Goal: Information Seeking & Learning: Learn about a topic

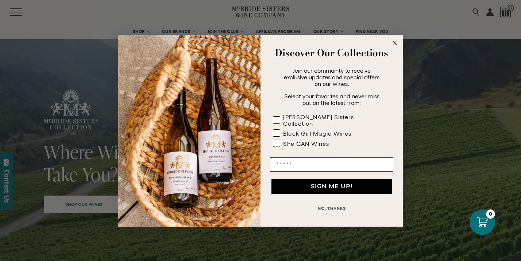
click at [398, 46] on circle "Close dialog" at bounding box center [395, 42] width 8 height 8
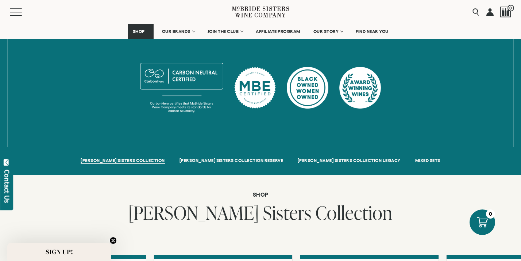
scroll to position [419, 0]
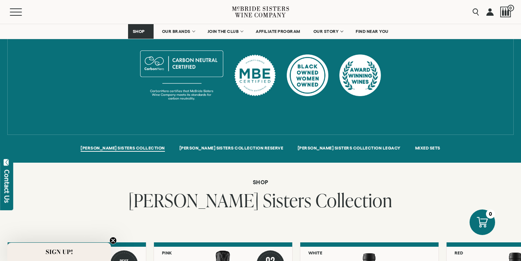
click at [114, 237] on circle "Close teaser" at bounding box center [113, 240] width 7 height 7
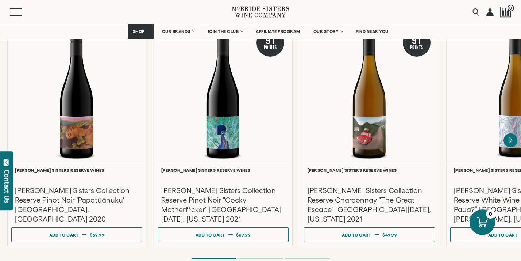
scroll to position [1257, 0]
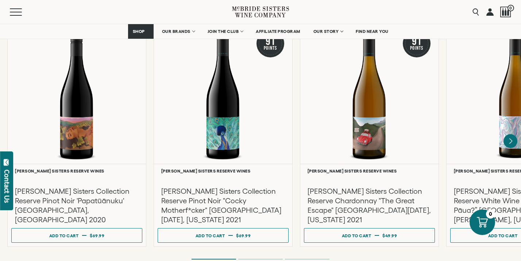
click at [250, 258] on li "Page dot 2" at bounding box center [260, 258] width 45 height 1
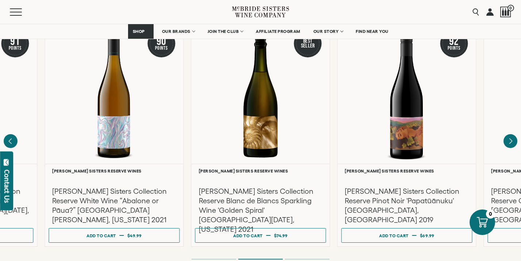
click at [211, 257] on ol at bounding box center [261, 258] width 292 height 3
click at [211, 258] on li "Page dot 1" at bounding box center [214, 258] width 45 height 1
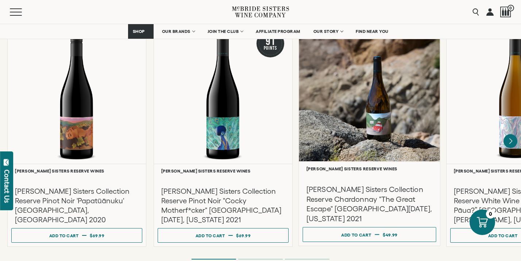
click at [391, 107] on div at bounding box center [369, 91] width 141 height 141
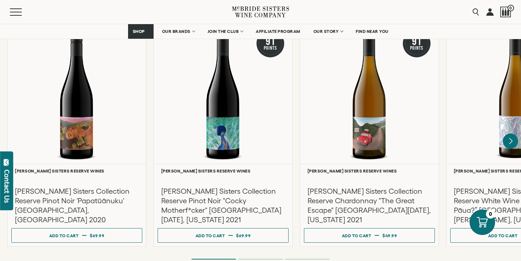
click at [513, 133] on icon "Next" at bounding box center [510, 140] width 15 height 15
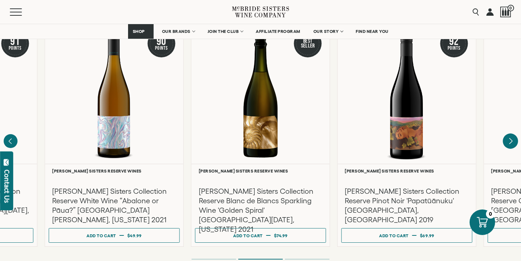
click at [513, 133] on icon "Next" at bounding box center [510, 140] width 15 height 15
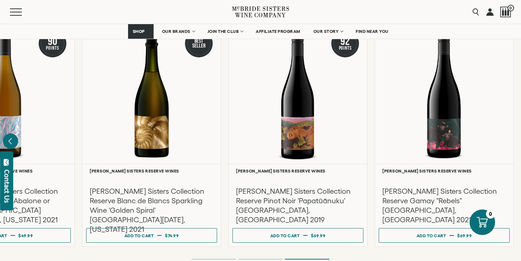
click at [14, 133] on icon "Previous" at bounding box center [10, 140] width 15 height 15
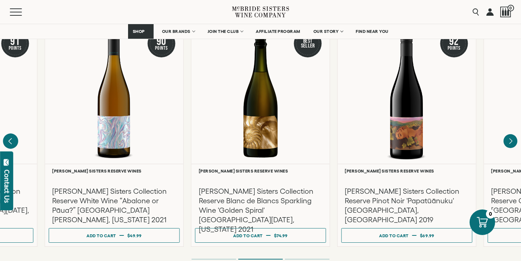
click at [14, 133] on icon "Previous" at bounding box center [10, 140] width 15 height 15
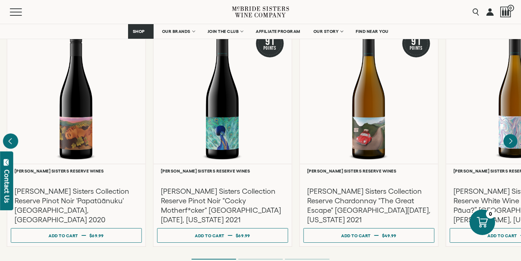
click at [0, 0] on div at bounding box center [0, 0] width 0 height 0
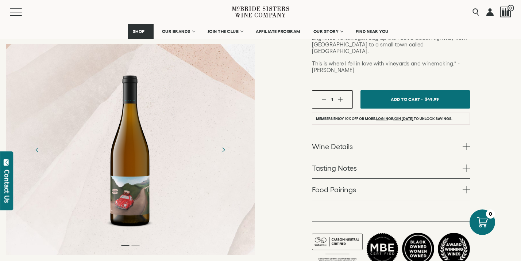
scroll to position [230, 0]
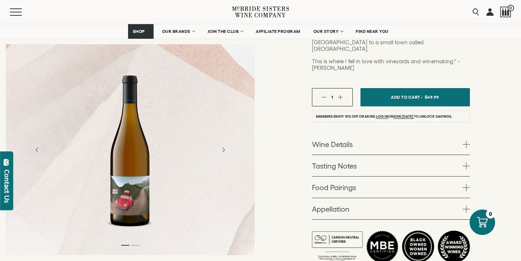
click at [389, 133] on link "Wine Details" at bounding box center [391, 143] width 158 height 21
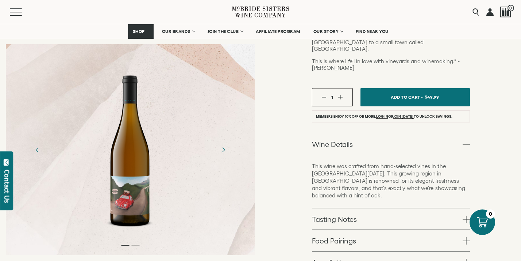
click at [389, 133] on link "Wine Details" at bounding box center [391, 143] width 158 height 21
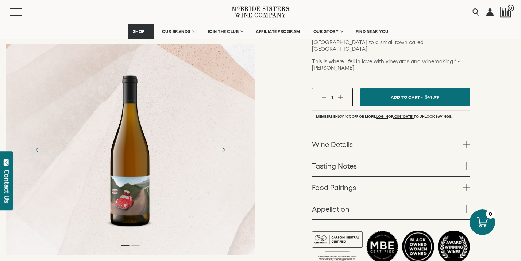
click at [391, 155] on link "Tasting Notes" at bounding box center [391, 165] width 158 height 21
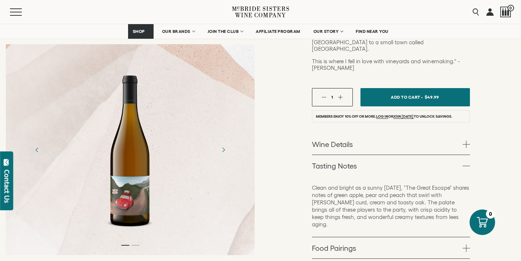
click at [391, 155] on link "Tasting Notes" at bounding box center [391, 165] width 158 height 21
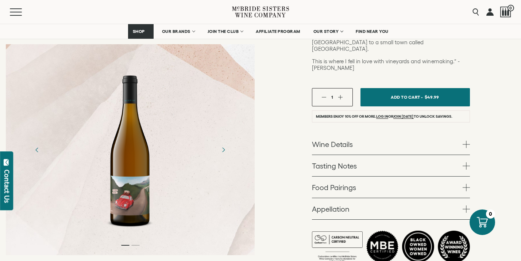
click at [391, 155] on link "Tasting Notes" at bounding box center [391, 165] width 158 height 21
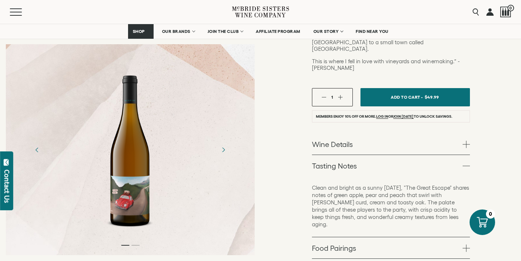
click at [391, 155] on link "Tasting Notes" at bounding box center [391, 165] width 158 height 21
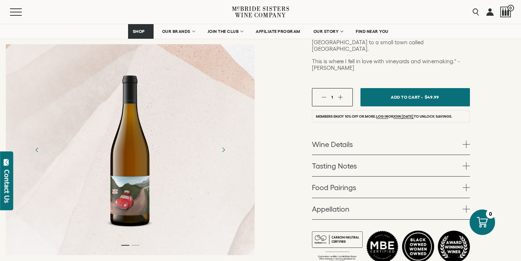
click at [391, 155] on link "Tasting Notes" at bounding box center [391, 165] width 158 height 21
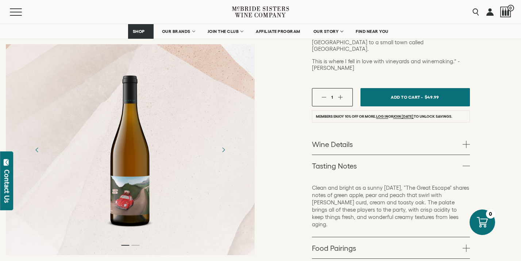
click at [391, 155] on link "Tasting Notes" at bounding box center [391, 165] width 158 height 21
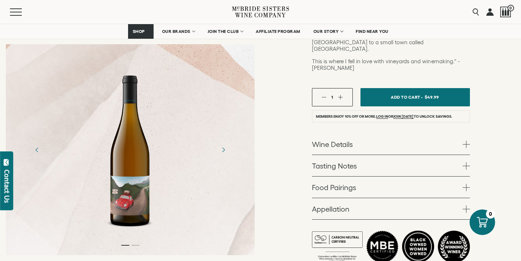
click at [389, 176] on link "Food Pairings" at bounding box center [391, 186] width 158 height 21
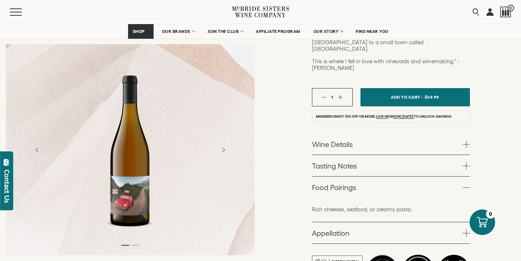
click at [389, 176] on link "Food Pairings" at bounding box center [391, 186] width 158 height 21
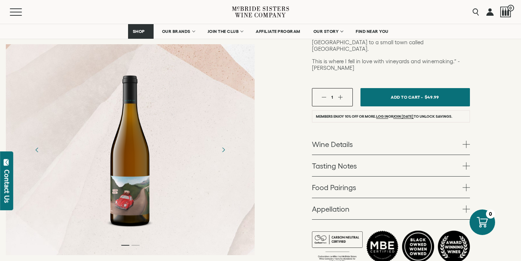
click at [389, 176] on link "Food Pairings" at bounding box center [391, 186] width 158 height 21
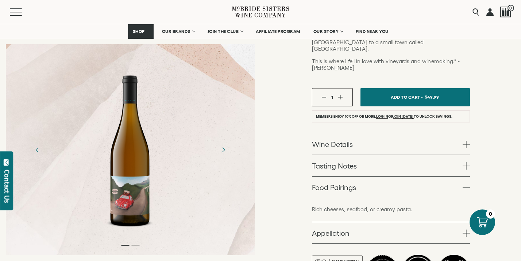
click at [388, 176] on link "Food Pairings" at bounding box center [391, 186] width 158 height 21
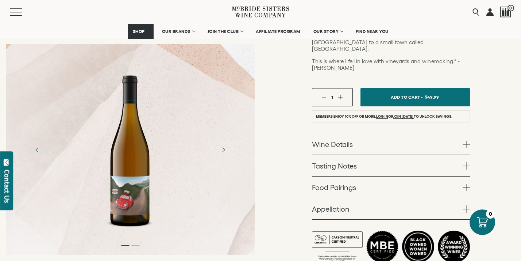
click at [388, 198] on link "Appellation" at bounding box center [391, 208] width 158 height 21
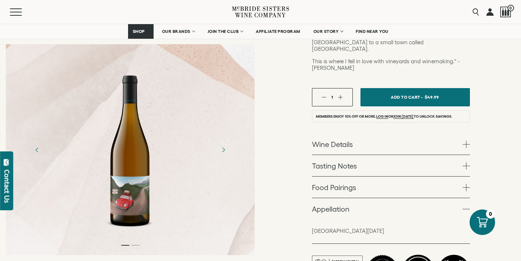
click at [386, 198] on link "Appellation" at bounding box center [391, 208] width 158 height 21
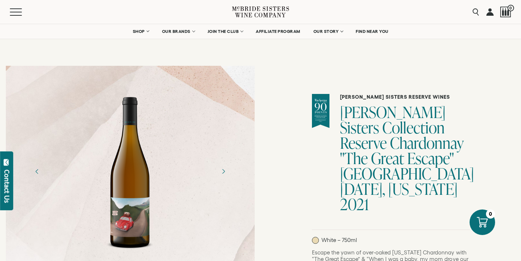
scroll to position [0, 0]
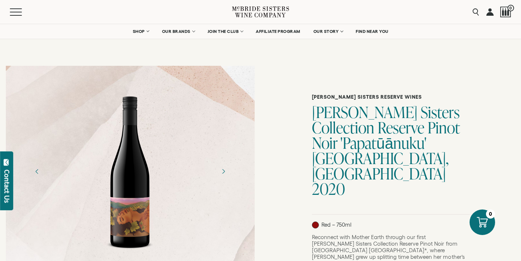
click at [243, 8] on icon at bounding box center [247, 12] width 25 height 11
